Goal: Transaction & Acquisition: Register for event/course

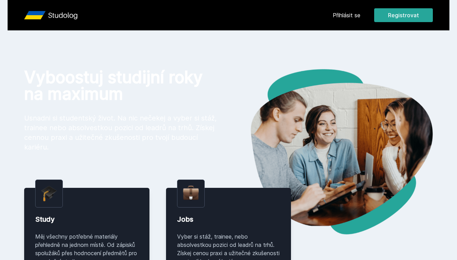
scroll to position [7, 0]
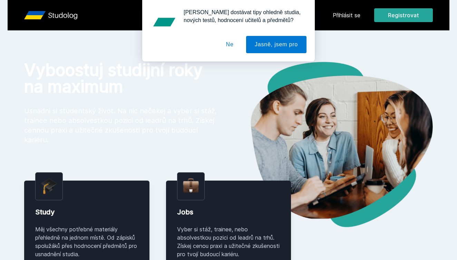
click at [406, 17] on div "[PERSON_NAME] dostávat tipy ohledně studia, nových testů, hodnocení učitelů a p…" at bounding box center [228, 30] width 457 height 61
click at [261, 44] on button "Jasně, jsem pro" at bounding box center [276, 44] width 60 height 17
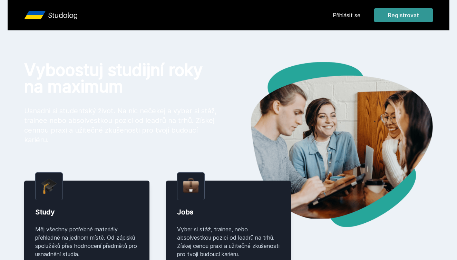
click at [391, 16] on button "Registrovat" at bounding box center [403, 15] width 59 height 14
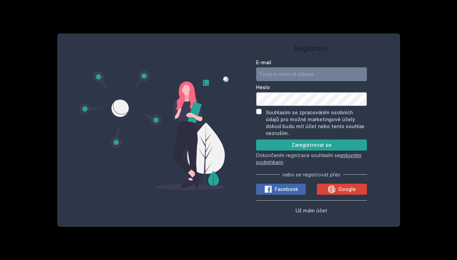
click at [323, 81] on input "E-mail" at bounding box center [311, 74] width 111 height 14
type input "[EMAIL_ADDRESS][DOMAIN_NAME]"
click at [372, 145] on div "Registrace E-mail [EMAIL_ADDRESS][DOMAIN_NAME] Heslo Souhlasím se zpracováním o…" at bounding box center [311, 130] width 166 height 177
click at [258, 113] on input "Souhlasím se zpracováním osobních údajů pro možné marketingové účely dokud budu…" at bounding box center [259, 112] width 6 height 6
click at [258, 114] on input "Souhlasím se zpracováním osobních údajů pro možné marketingové účely dokud budu…" at bounding box center [259, 112] width 6 height 6
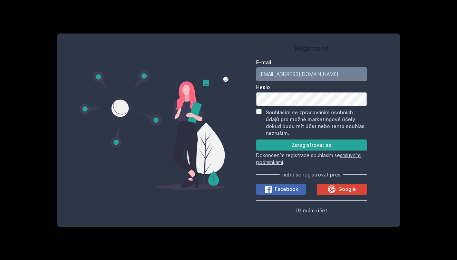
checkbox input "false"
click at [260, 139] on button "Zaregistrovat se" at bounding box center [311, 144] width 111 height 11
click at [273, 147] on form "E-mail [EMAIL_ADDRESS][DOMAIN_NAME] Heslo Souhlasím se zpracováním osobních úda…" at bounding box center [311, 112] width 111 height 107
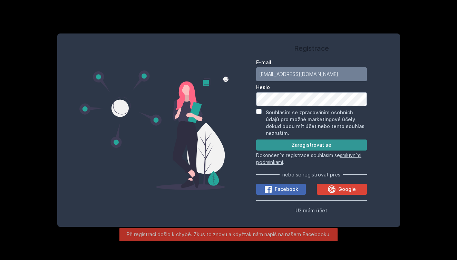
click at [275, 139] on button "Zaregistrovat se" at bounding box center [311, 144] width 111 height 11
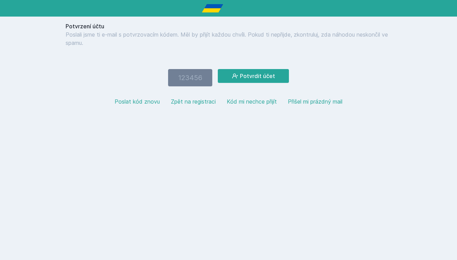
click at [125, 104] on button "Poslat kód znovu" at bounding box center [136, 101] width 45 height 8
click at [181, 76] on input "number" at bounding box center [190, 77] width 44 height 17
drag, startPoint x: 181, startPoint y: 76, endPoint x: 195, endPoint y: 64, distance: 18.4
click at [182, 76] on input "501739" at bounding box center [190, 77] width 44 height 17
type input "501739"
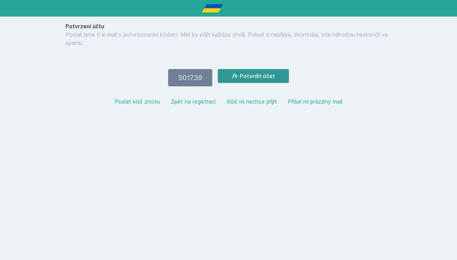
click at [239, 81] on button "Potvrdit účet" at bounding box center [253, 76] width 71 height 14
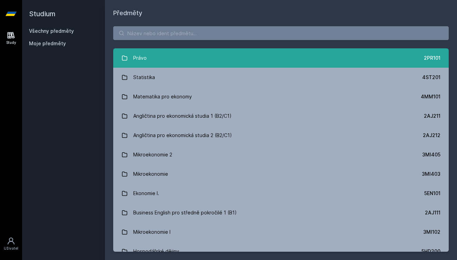
click at [181, 63] on link "Právo 2PR101" at bounding box center [280, 57] width 335 height 19
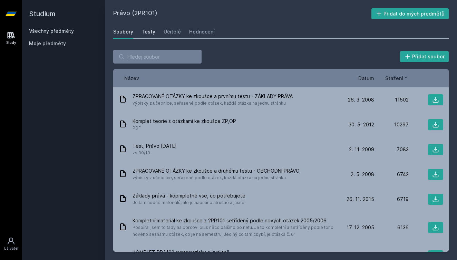
click at [151, 33] on div "Testy" at bounding box center [148, 31] width 14 height 7
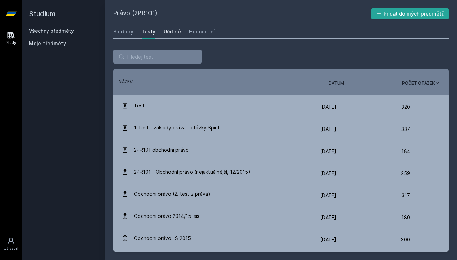
click at [164, 33] on div "Učitelé" at bounding box center [171, 31] width 17 height 7
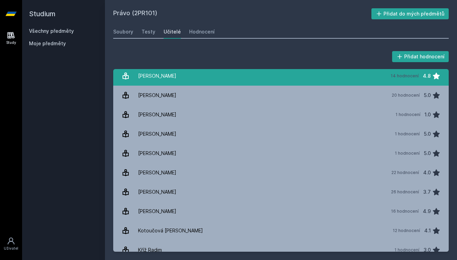
scroll to position [159, 0]
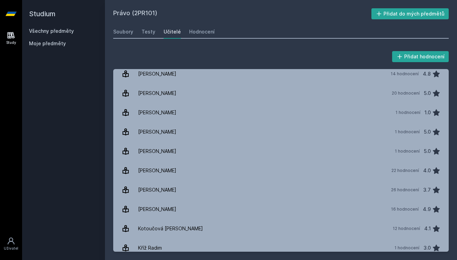
click at [214, 33] on div "Soubory Testy Učitelé Hodnocení" at bounding box center [280, 32] width 335 height 14
click at [201, 32] on div "Hodnocení" at bounding box center [202, 31] width 26 height 7
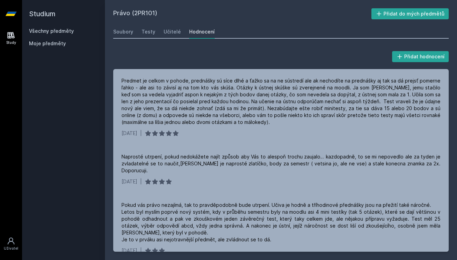
click at [11, 13] on icon at bounding box center [11, 14] width 11 height 4
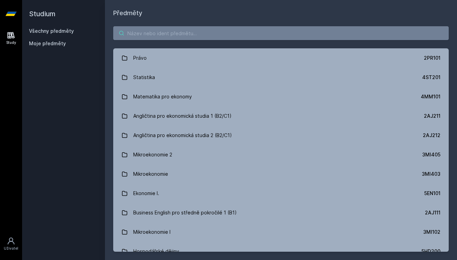
click at [133, 37] on input "search" at bounding box center [280, 33] width 335 height 14
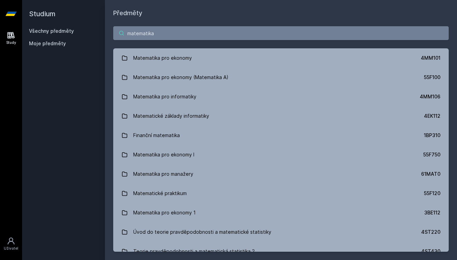
type input "matematika"
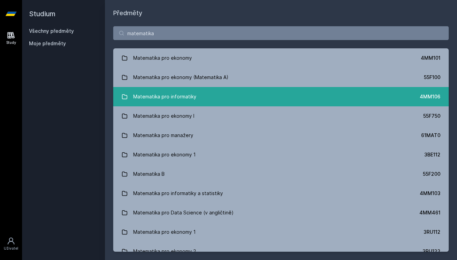
click at [141, 94] on div "Matematika pro informatiky" at bounding box center [164, 97] width 63 height 14
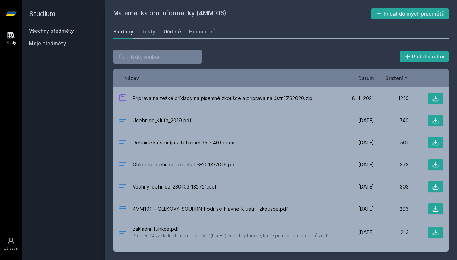
click at [172, 30] on div "Učitelé" at bounding box center [171, 31] width 17 height 7
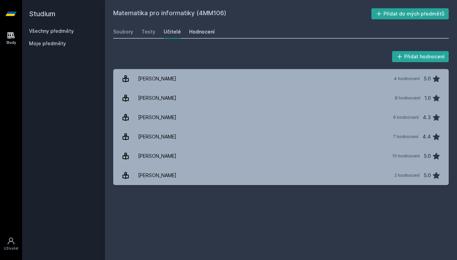
click at [194, 33] on div "Hodnocení" at bounding box center [202, 31] width 26 height 7
